Goal: Browse casually

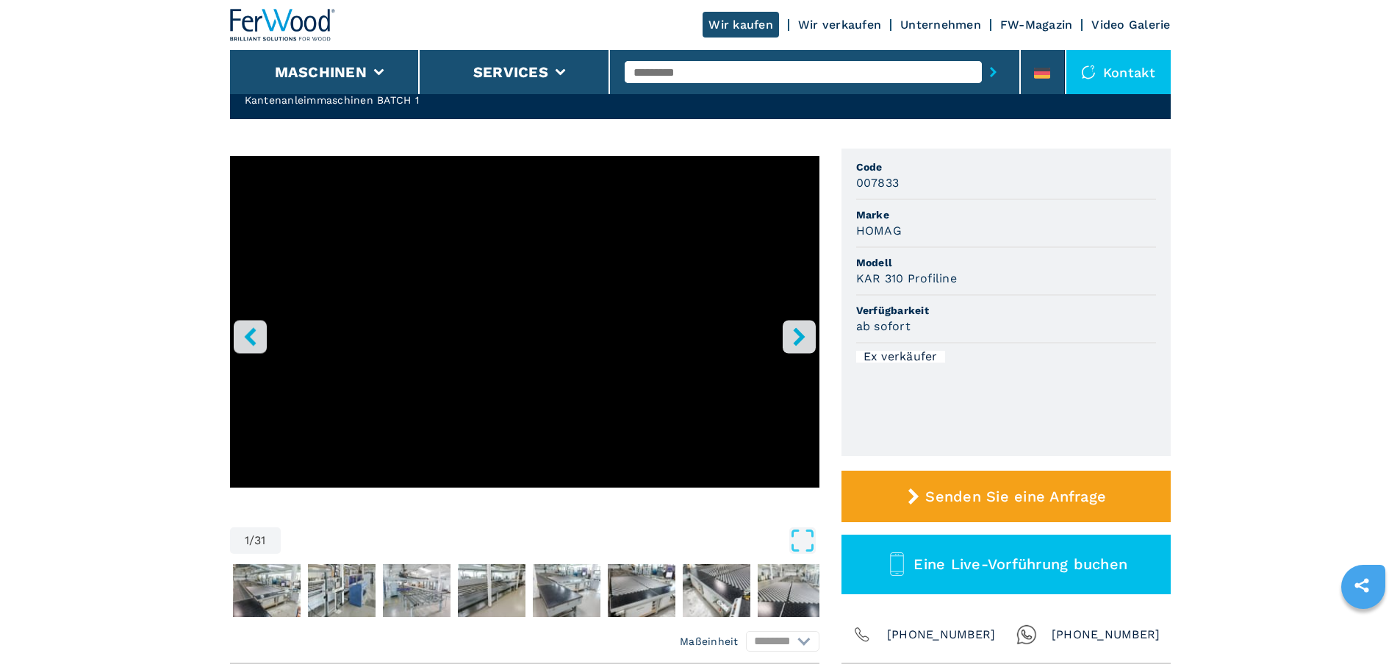
scroll to position [147, 0]
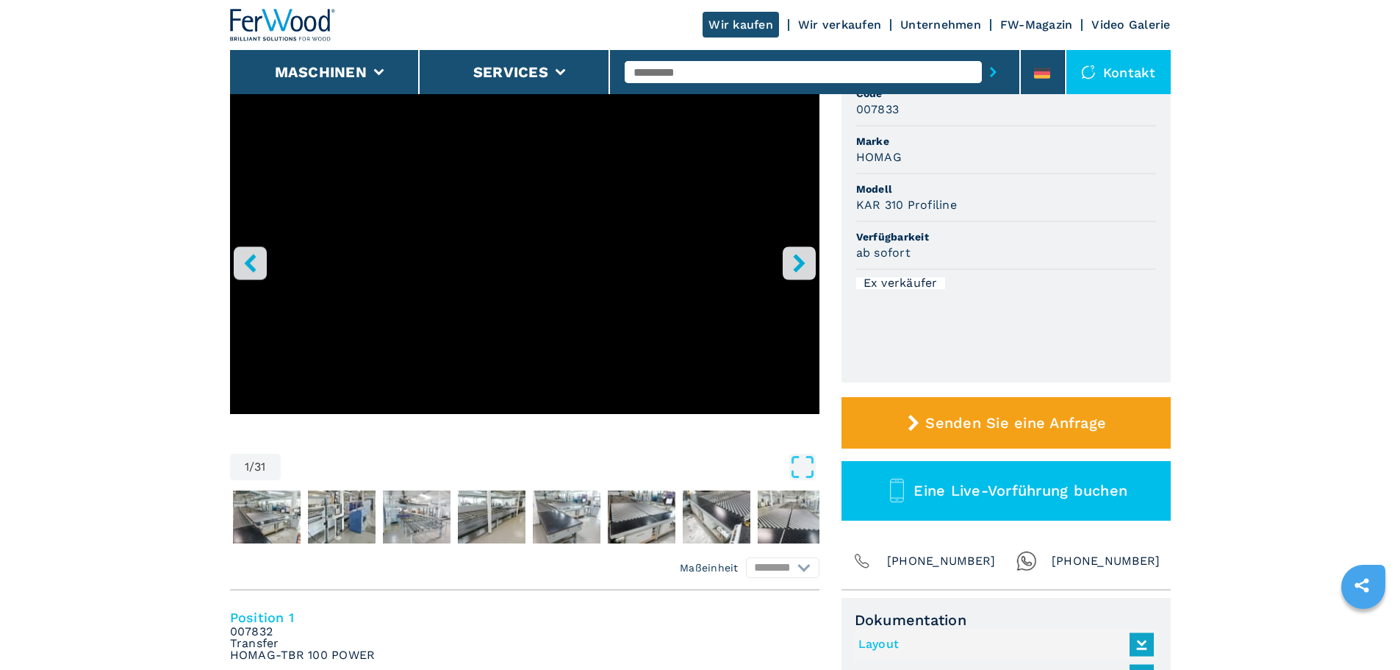
click at [791, 264] on icon "right-button" at bounding box center [799, 263] width 18 height 18
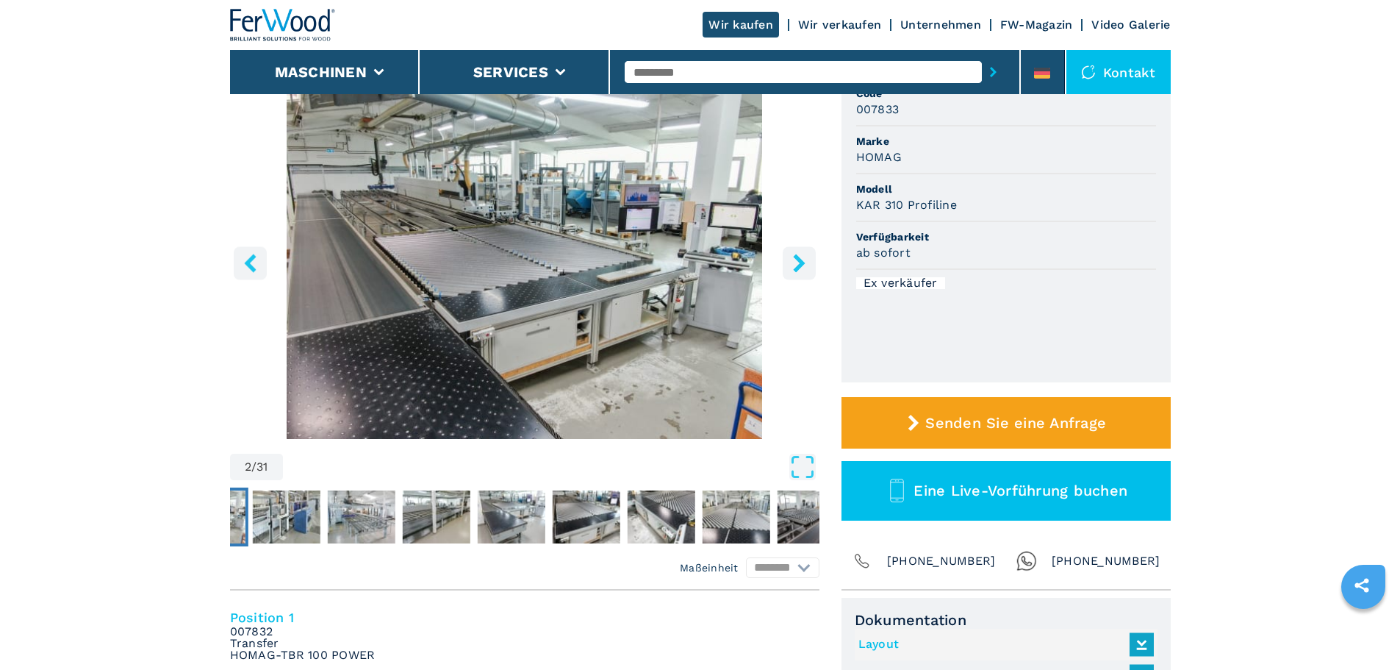
click at [791, 264] on icon "right-button" at bounding box center [799, 263] width 18 height 18
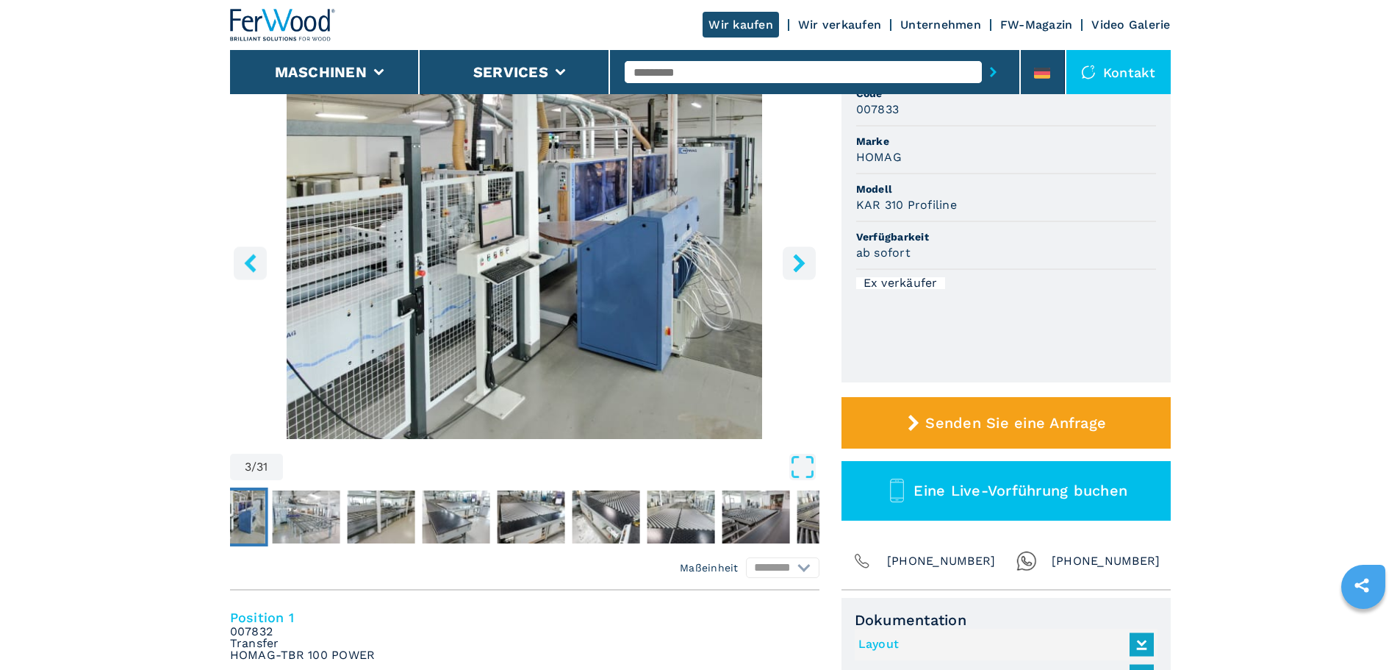
click at [791, 264] on icon "right-button" at bounding box center [799, 263] width 18 height 18
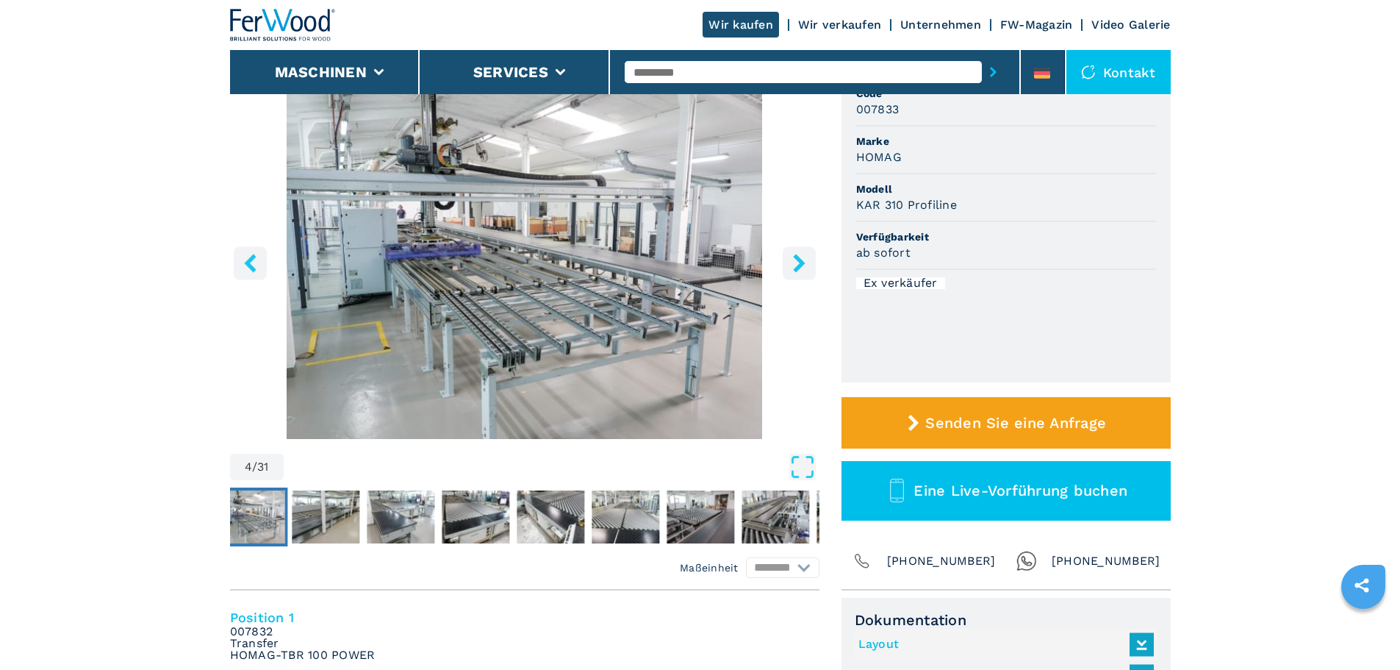
click at [791, 264] on icon "right-button" at bounding box center [799, 263] width 18 height 18
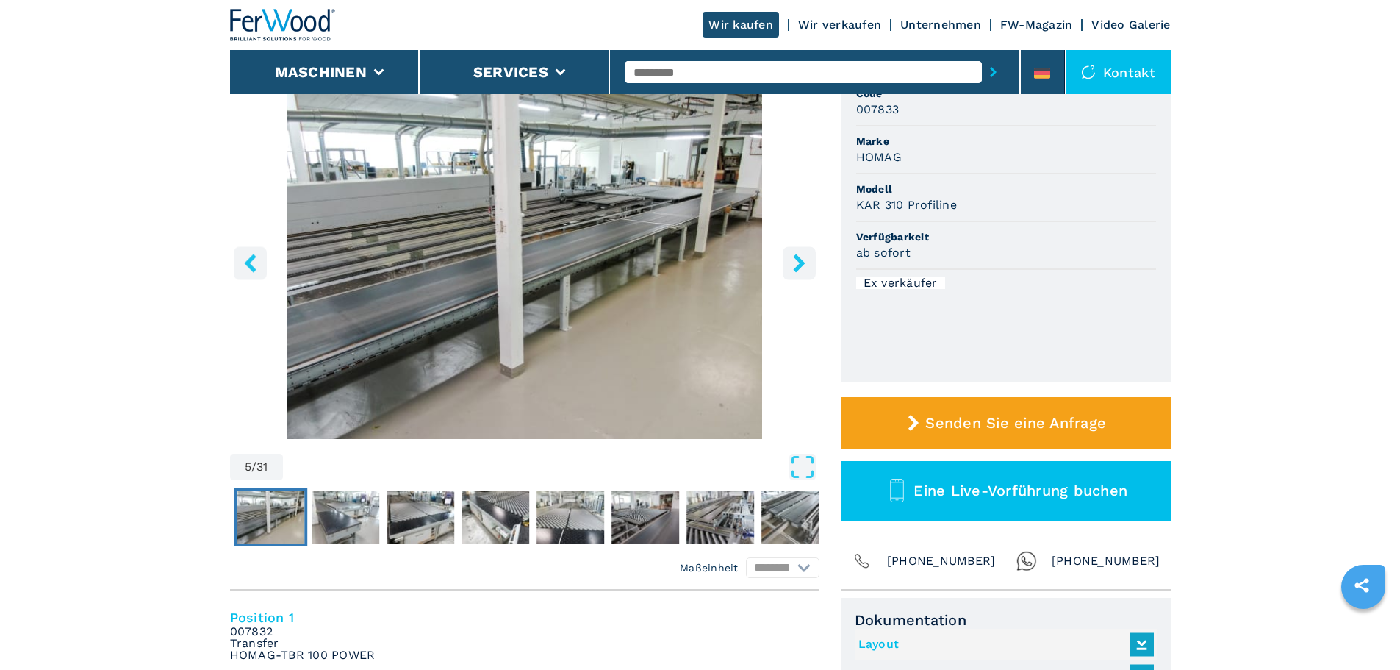
click at [791, 264] on icon "right-button" at bounding box center [799, 263] width 18 height 18
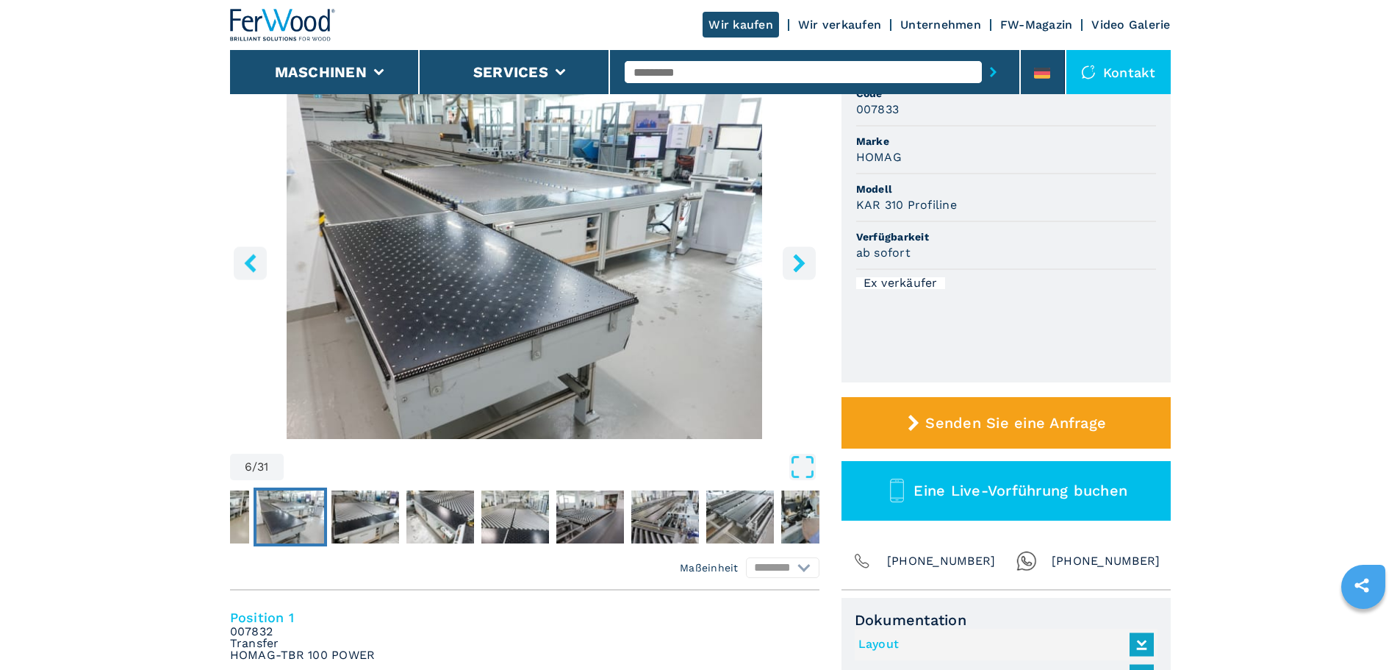
click at [791, 264] on icon "right-button" at bounding box center [799, 263] width 18 height 18
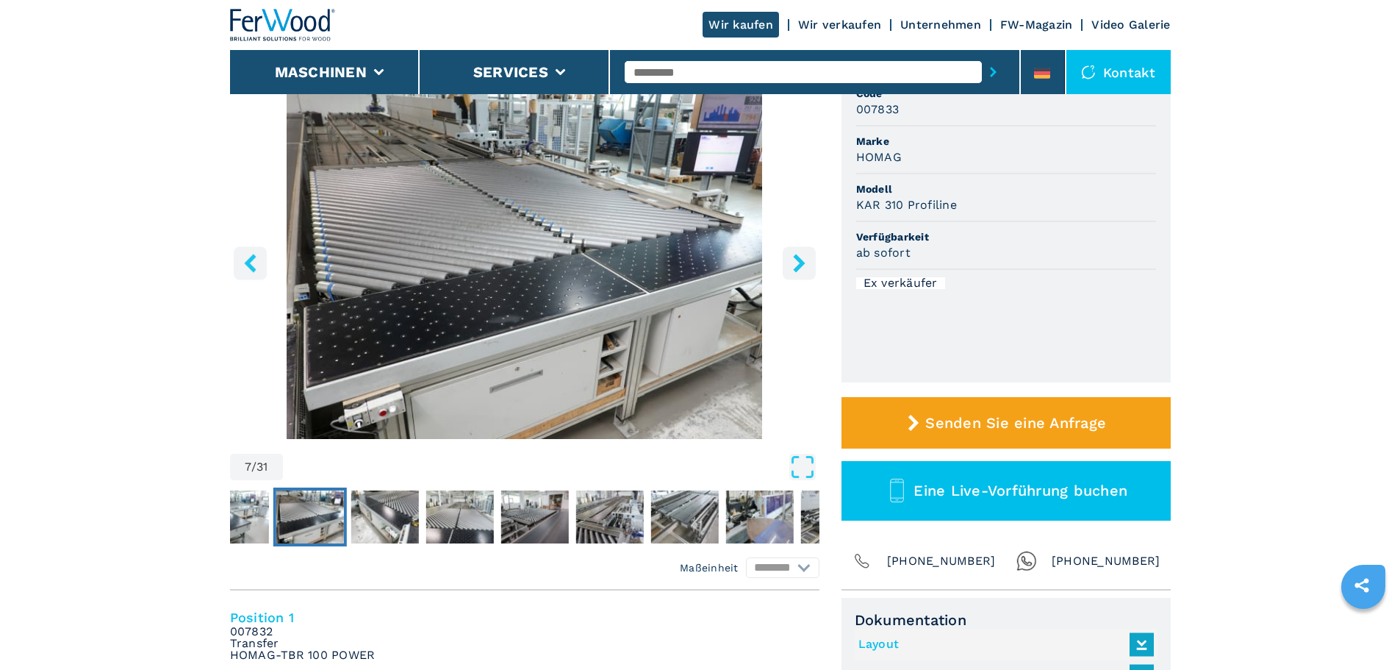
click at [791, 264] on icon "right-button" at bounding box center [799, 263] width 18 height 18
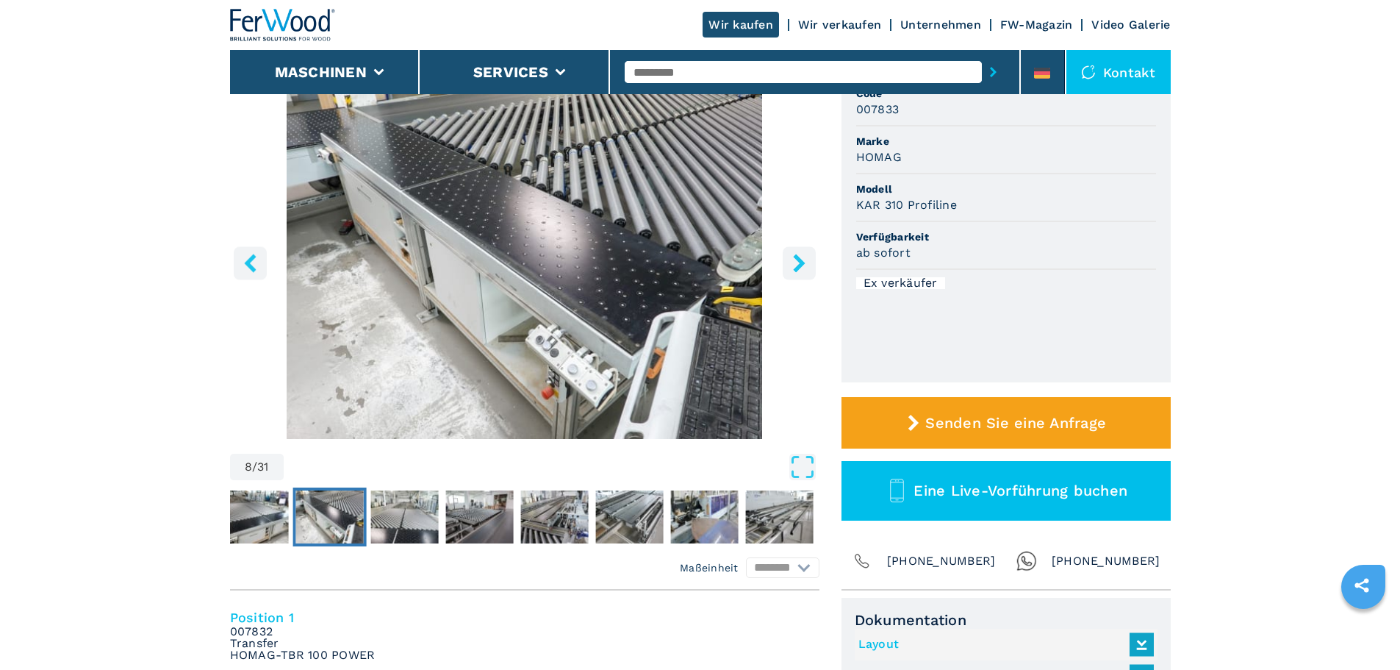
click at [791, 264] on icon "right-button" at bounding box center [799, 263] width 18 height 18
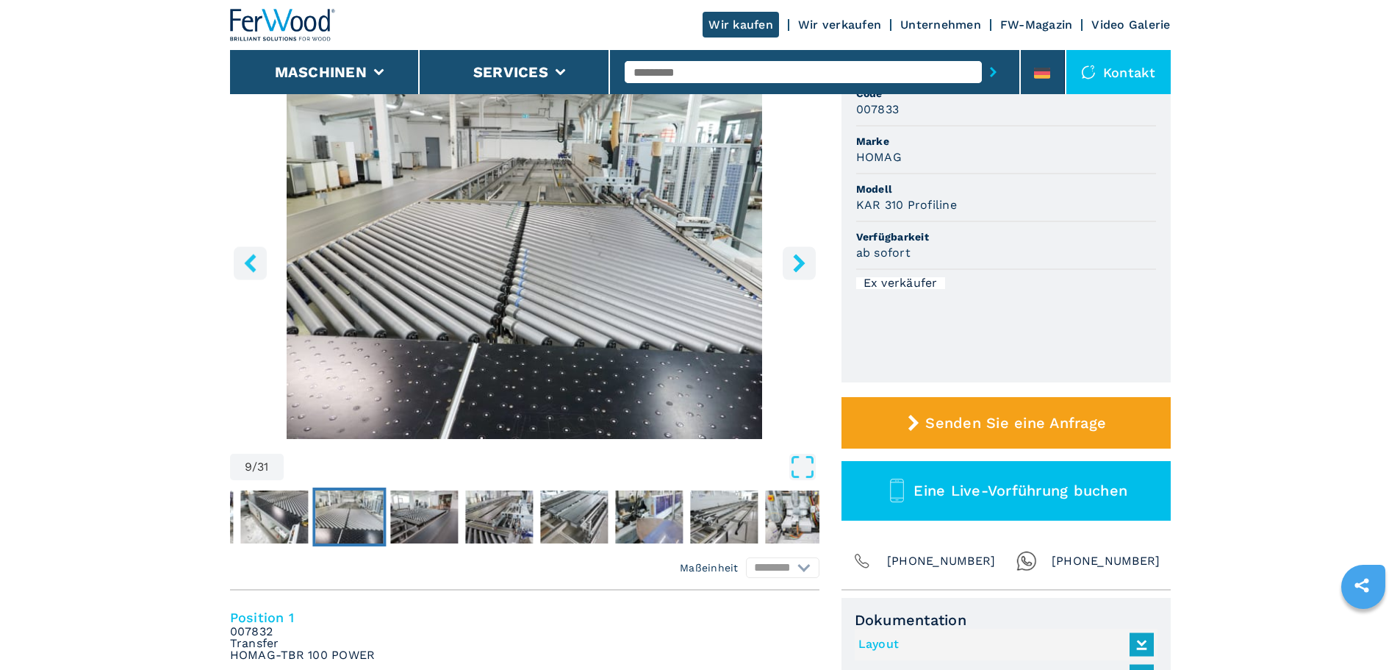
click at [791, 264] on icon "right-button" at bounding box center [799, 263] width 18 height 18
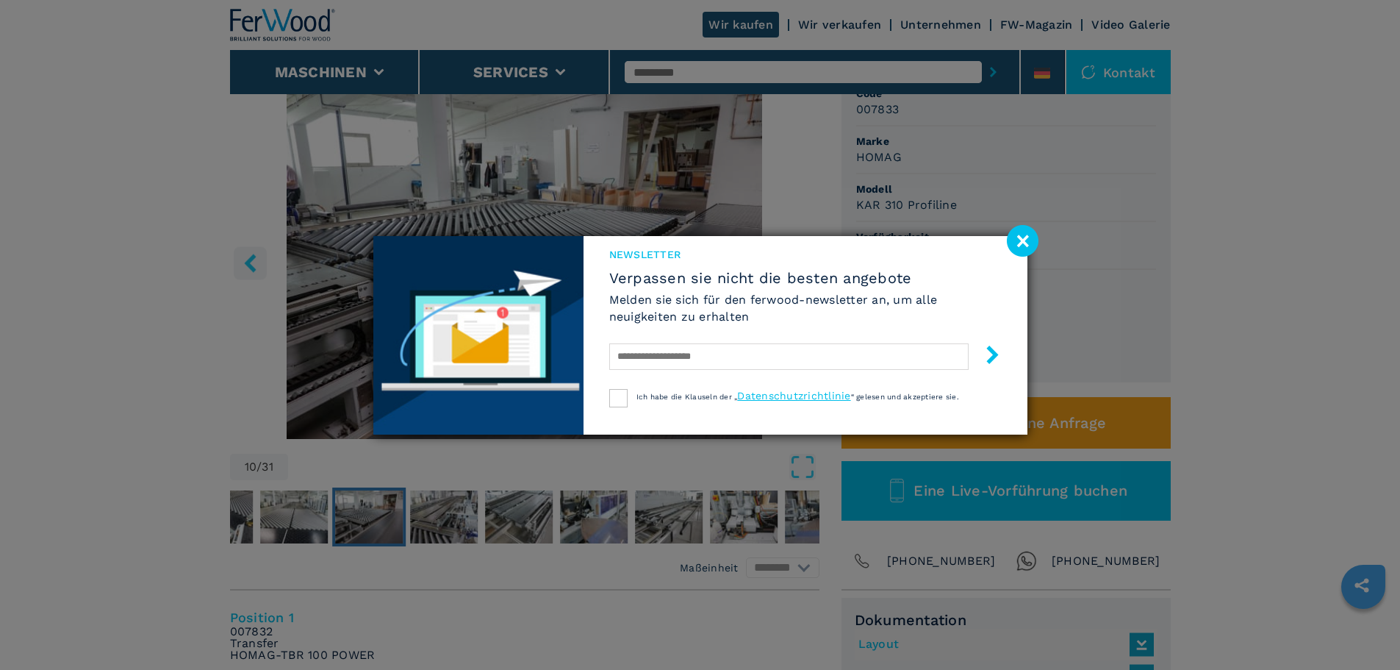
click at [1024, 251] on image at bounding box center [1023, 241] width 32 height 32
